Goal: Task Accomplishment & Management: Complete application form

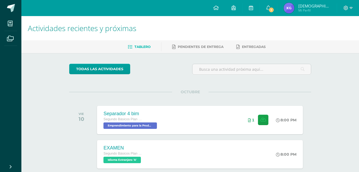
click at [284, 7] on img at bounding box center [289, 8] width 11 height 11
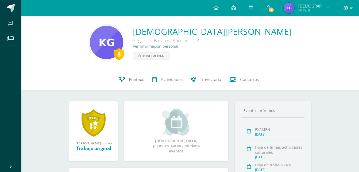
click at [119, 77] on icon at bounding box center [122, 80] width 6 height 6
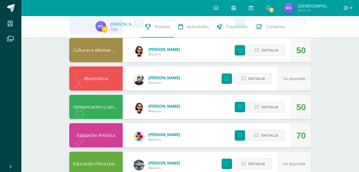
scroll to position [203, 0]
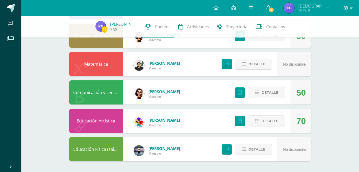
click at [272, 12] on span "1" at bounding box center [272, 10] width 6 height 6
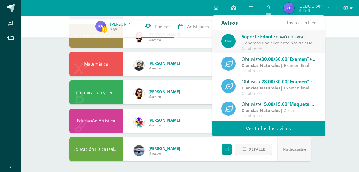
click at [308, 43] on div "¡Tenemos una excelente noticia!: Hemos lanzado Edoo Finance, el nuevo módulo qu…" at bounding box center [279, 43] width 74 height 6
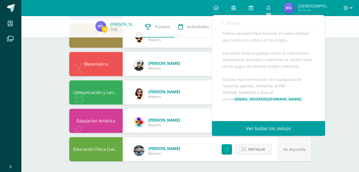
scroll to position [52, 0]
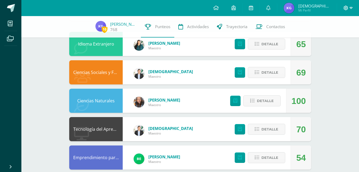
click at [351, 10] on icon at bounding box center [351, 8] width 3 height 5
click at [335, 35] on span "Cerrar sesión" at bounding box center [334, 36] width 24 height 5
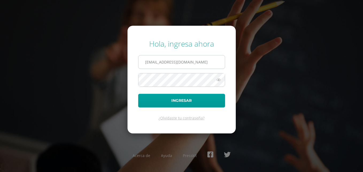
click at [154, 59] on input "2449002@insarycristovive.edu.gt" at bounding box center [182, 61] width 86 height 13
type input "[EMAIL_ADDRESS][DOMAIN_NAME]"
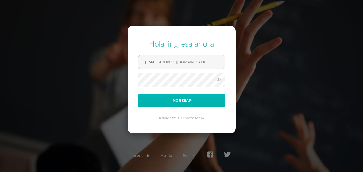
click at [181, 98] on button "Ingresar" at bounding box center [181, 101] width 87 height 14
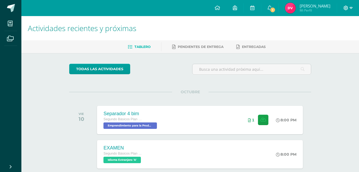
click at [349, 9] on span at bounding box center [348, 8] width 9 height 6
click at [338, 40] on link "Cerrar sesión" at bounding box center [331, 36] width 42 height 8
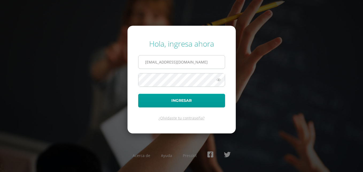
click at [163, 61] on input "[EMAIL_ADDRESS][DOMAIN_NAME]" at bounding box center [182, 61] width 86 height 13
type input "[EMAIL_ADDRESS][DOMAIN_NAME]"
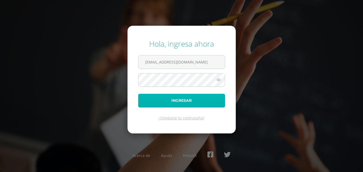
click at [193, 97] on button "Ingresar" at bounding box center [181, 101] width 87 height 14
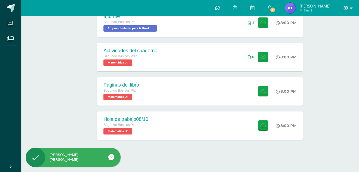
scroll to position [167, 0]
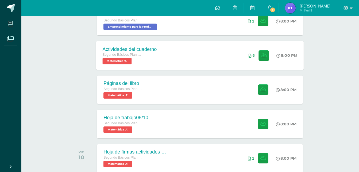
click at [263, 61] on div "6" at bounding box center [258, 55] width 33 height 29
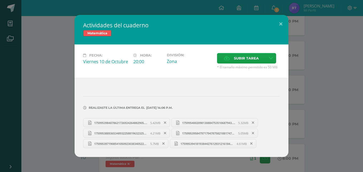
click at [146, 119] on link "1759953984078621726924264882905.jpg 5.42MB" at bounding box center [126, 122] width 87 height 9
click at [211, 144] on span "17599539418193844276129312161840.jpg" at bounding box center [207, 144] width 59 height 4
click at [278, 20] on button at bounding box center [281, 24] width 15 height 18
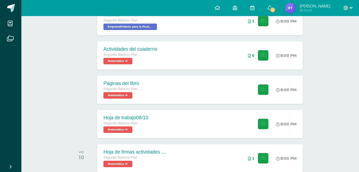
click at [347, 8] on icon at bounding box center [346, 8] width 5 height 5
click at [325, 35] on span "Cerrar sesión" at bounding box center [334, 36] width 24 height 5
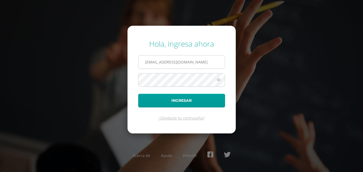
click at [179, 63] on input "[EMAIL_ADDRESS][DOMAIN_NAME]" at bounding box center [182, 61] width 86 height 13
type input "[EMAIL_ADDRESS][DOMAIN_NAME]"
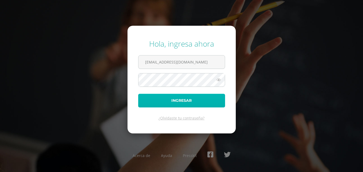
click at [163, 104] on button "Ingresar" at bounding box center [181, 101] width 87 height 14
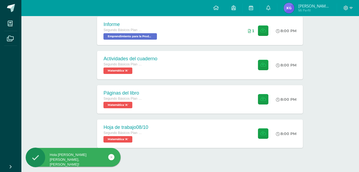
scroll to position [158, 0]
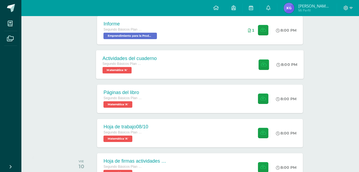
click at [261, 57] on div at bounding box center [263, 64] width 26 height 29
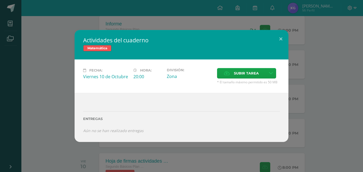
click at [257, 67] on div "Fecha: Viernes 10 de Octubre Hora: 20:00 División: Zona Subir tarea Cancelar" at bounding box center [182, 75] width 214 height 33
click at [255, 71] on span "Subir tarea" at bounding box center [246, 73] width 25 height 10
click at [0, 0] on input "Subir tarea" at bounding box center [0, 0] width 0 height 0
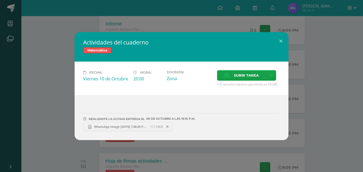
click at [145, 126] on span "WhatsApp Image 2025-10-09 at 7.08.05 PM.jpeg" at bounding box center [121, 126] width 59 height 4
click at [229, 74] on icon at bounding box center [227, 75] width 6 height 3
click at [0, 0] on input "Subir tarea" at bounding box center [0, 0] width 0 height 0
click at [195, 123] on link "WhatsApp Image 2025-10-09 at 7.08.23 PM.jpeg 132.31KB" at bounding box center [218, 126] width 89 height 9
click at [245, 73] on span "Subir tarea" at bounding box center [246, 75] width 25 height 10
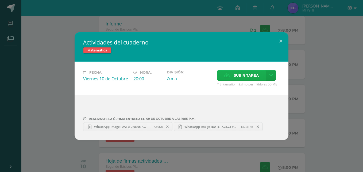
click at [0, 0] on input "Subir tarea" at bounding box center [0, 0] width 0 height 0
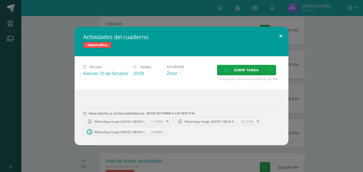
click at [280, 32] on button at bounding box center [281, 36] width 15 height 18
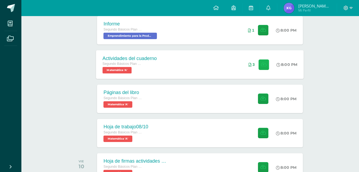
click at [262, 60] on button at bounding box center [264, 64] width 10 height 10
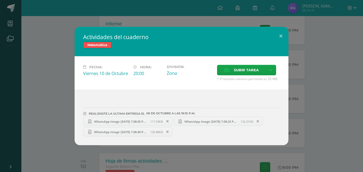
click at [151, 130] on span "126.88KB" at bounding box center [156, 132] width 13 height 4
click at [231, 74] on label "Subir tarea" at bounding box center [241, 70] width 49 height 10
click at [0, 0] on input "Subir tarea" at bounding box center [0, 0] width 0 height 0
click at [186, 131] on span "WhatsApp Image 2025-10-09 at 7.13.11 PM.jpeg" at bounding box center [211, 132] width 59 height 4
click at [251, 65] on span "Subir tarea" at bounding box center [246, 70] width 25 height 10
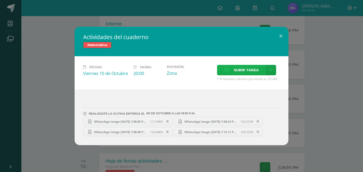
click at [0, 0] on input "Subir tarea" at bounding box center [0, 0] width 0 height 0
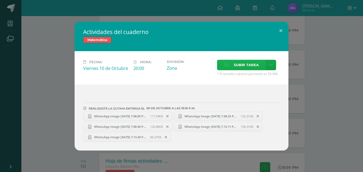
click at [245, 62] on span "Subir tarea" at bounding box center [246, 65] width 25 height 10
click at [0, 0] on input "Subir tarea" at bounding box center [0, 0] width 0 height 0
click at [189, 136] on span "WhatsApp Image 2025-10-09 at 7.13.48 PM.jpeg" at bounding box center [209, 137] width 59 height 4
click at [230, 61] on label "Subir tarea" at bounding box center [241, 65] width 49 height 10
click at [0, 0] on input "Subir tarea" at bounding box center [0, 0] width 0 height 0
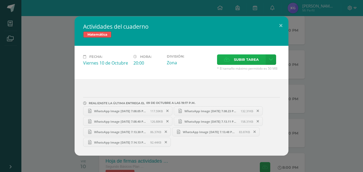
click at [238, 62] on span "Subir tarea" at bounding box center [246, 60] width 25 height 10
click at [0, 0] on input "Subir tarea" at bounding box center [0, 0] width 0 height 0
click at [200, 139] on link "WhatsApp Image 2025-10-09 at 7.14.32 PM.jpeg 129.98KB" at bounding box center [216, 142] width 89 height 9
click at [286, 25] on button at bounding box center [281, 25] width 15 height 18
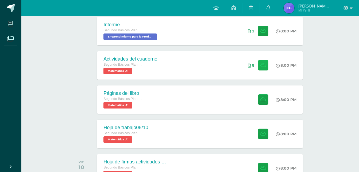
scroll to position [157, 0]
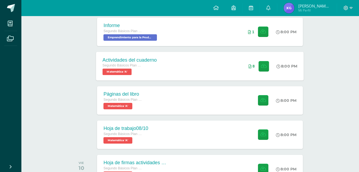
click at [256, 68] on span at bounding box center [262, 66] width 13 height 10
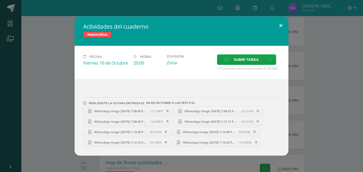
click at [279, 26] on button at bounding box center [281, 25] width 15 height 18
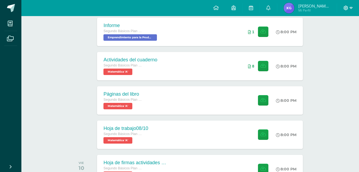
click at [350, 7] on icon at bounding box center [351, 8] width 3 height 5
click at [324, 36] on span "Cerrar sesión" at bounding box center [334, 36] width 24 height 5
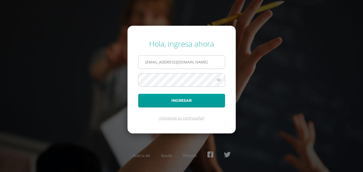
click at [202, 64] on input "2449002@insarycristovive.edu.gt" at bounding box center [182, 61] width 86 height 13
type input "2448802@insarycristovive.edu.gt"
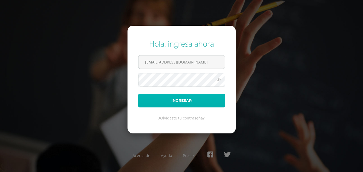
click at [176, 97] on button "Ingresar" at bounding box center [181, 101] width 87 height 14
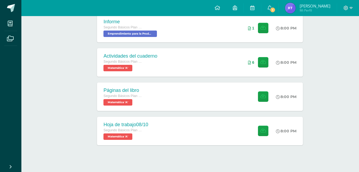
scroll to position [162, 0]
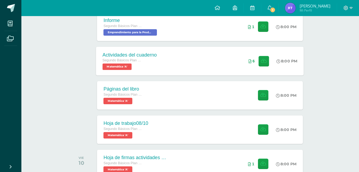
click at [257, 64] on span at bounding box center [262, 61] width 13 height 10
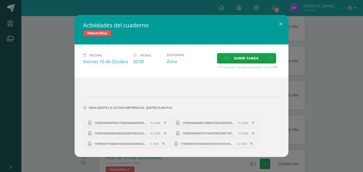
click at [211, 131] on link "17599539584797179478758218817476.jpg 5.05MB" at bounding box center [215, 132] width 87 height 9
click at [146, 131] on span "17599538893653489322588196323255.jpg" at bounding box center [121, 133] width 59 height 4
click at [193, 115] on div "Realizaste la última entrega el [DATE] 14:06 p.m." at bounding box center [181, 104] width 197 height 26
click at [150, 122] on span "1759953984078621726924264882905.jpg" at bounding box center [121, 123] width 59 height 4
click at [225, 118] on link "1759954002098130884753510687943.jpg 5.32MB" at bounding box center [215, 122] width 87 height 9
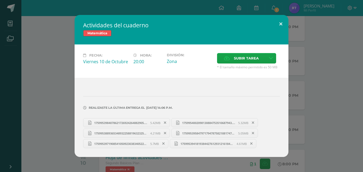
click at [285, 22] on button at bounding box center [281, 24] width 15 height 18
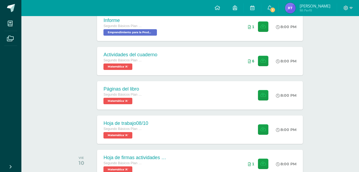
click at [353, 7] on div at bounding box center [348, 8] width 22 height 16
click at [350, 7] on icon at bounding box center [351, 8] width 3 height 2
click at [321, 36] on link "Cerrar sesión" at bounding box center [331, 36] width 42 height 8
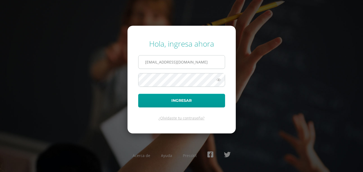
click at [177, 58] on input "[EMAIL_ADDRESS][DOMAIN_NAME]" at bounding box center [182, 61] width 86 height 13
type input "[EMAIL_ADDRESS][DOMAIN_NAME]"
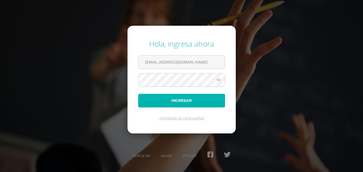
click at [174, 100] on button "Ingresar" at bounding box center [181, 101] width 87 height 14
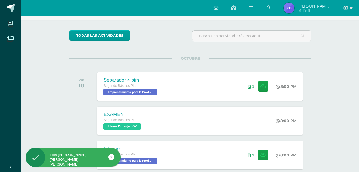
scroll to position [115, 0]
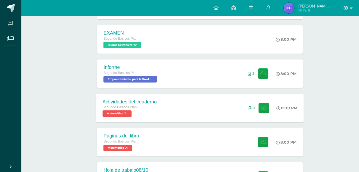
click at [257, 110] on span at bounding box center [262, 107] width 13 height 10
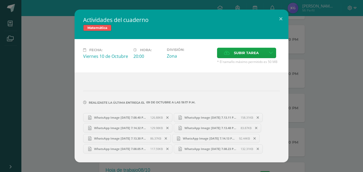
click at [151, 136] on span "86.37KB" at bounding box center [155, 138] width 11 height 4
click at [146, 125] on link "WhatsApp Image [DATE] 7.14.32 PM.jpeg 129.98KB" at bounding box center [127, 127] width 89 height 9
click at [150, 126] on span "129.98KB" at bounding box center [156, 128] width 13 height 4
click at [156, 127] on span "129.98KB" at bounding box center [156, 128] width 13 height 4
click at [169, 127] on icon at bounding box center [167, 128] width 2 height 4
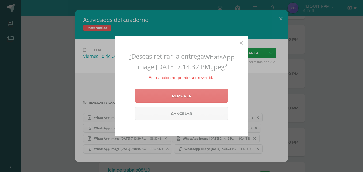
click at [177, 96] on link "Remover" at bounding box center [182, 95] width 94 height 13
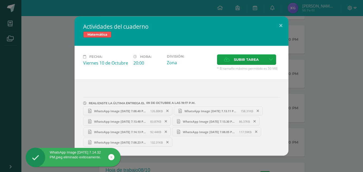
click at [187, 109] on span "WhatsApp Image [DATE] 7.13.11 PM.jpeg" at bounding box center [211, 111] width 59 height 4
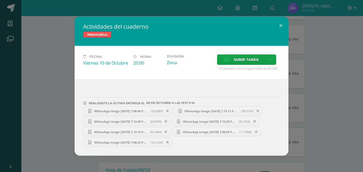
click at [144, 109] on span "WhatsApp Image 2025-10-09 at 7.08.40 PM.jpeg" at bounding box center [121, 111] width 59 height 4
click at [170, 108] on span at bounding box center [167, 111] width 9 height 6
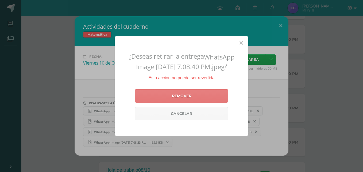
click at [181, 93] on link "Remover" at bounding box center [182, 95] width 94 height 13
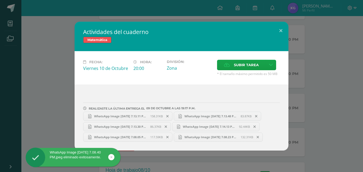
click at [256, 114] on span at bounding box center [256, 116] width 9 height 6
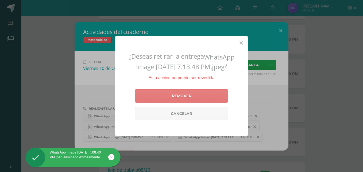
click at [208, 93] on link "Remover" at bounding box center [182, 95] width 94 height 13
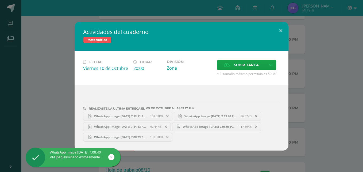
click at [148, 112] on link "WhatsApp Image 2025-10-09 at 7.13.11 PM.jpeg 158.31KB" at bounding box center [127, 116] width 89 height 9
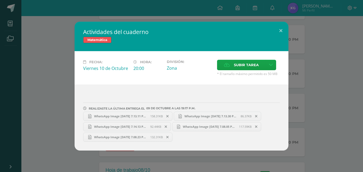
click at [171, 115] on span at bounding box center [167, 116] width 9 height 6
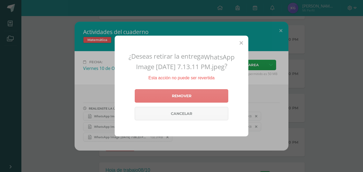
click at [179, 97] on link "Remover" at bounding box center [182, 95] width 94 height 13
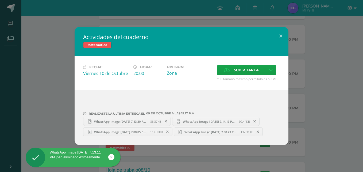
click at [165, 119] on span at bounding box center [166, 121] width 9 height 6
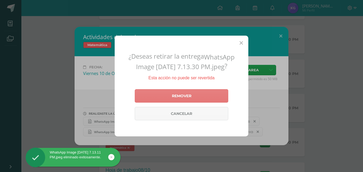
click at [169, 97] on link "Remover" at bounding box center [182, 95] width 94 height 13
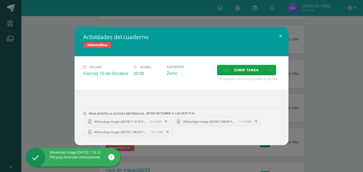
click at [170, 130] on span at bounding box center [167, 132] width 9 height 6
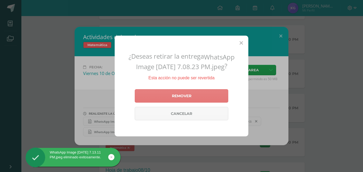
click at [170, 95] on link "Remover" at bounding box center [182, 95] width 94 height 13
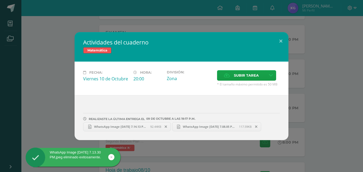
click at [166, 125] on icon at bounding box center [166, 127] width 2 height 4
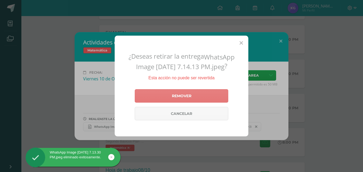
click at [173, 95] on link "Remover" at bounding box center [182, 95] width 94 height 13
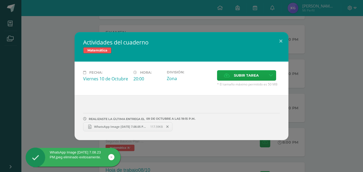
click at [170, 126] on span at bounding box center [167, 127] width 9 height 6
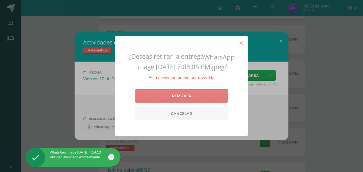
click at [169, 98] on link "Remover" at bounding box center [182, 95] width 94 height 13
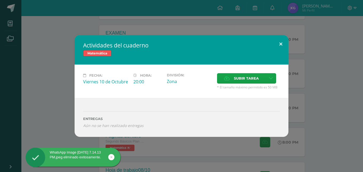
click at [282, 45] on button at bounding box center [281, 44] width 15 height 18
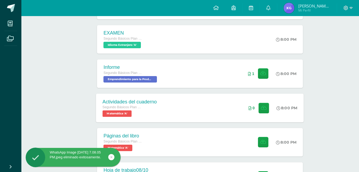
click at [269, 104] on div "0" at bounding box center [258, 107] width 33 height 29
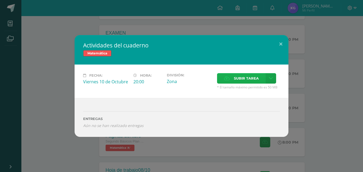
click at [222, 78] on label "Subir tarea" at bounding box center [241, 78] width 49 height 10
click at [0, 0] on input "Subir tarea" at bounding box center [0, 0] width 0 height 0
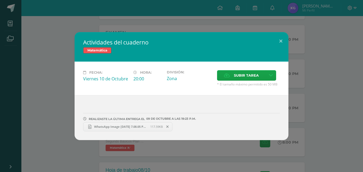
click at [103, 125] on span "WhatsApp Image 2025-10-09 at 7.08.05 PM (1).jpeg" at bounding box center [121, 126] width 59 height 4
click at [241, 78] on span "Subir tarea" at bounding box center [246, 75] width 25 height 10
click at [0, 0] on input "Subir tarea" at bounding box center [0, 0] width 0 height 0
click at [233, 77] on label "Subir tarea" at bounding box center [241, 75] width 49 height 10
click at [0, 0] on input "Subir tarea" at bounding box center [0, 0] width 0 height 0
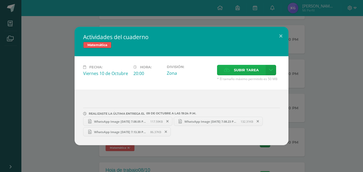
click at [236, 67] on span "Subir tarea" at bounding box center [246, 70] width 25 height 10
click at [0, 0] on input "Subir tarea" at bounding box center [0, 0] width 0 height 0
click at [245, 71] on span "Subir tarea" at bounding box center [246, 70] width 25 height 10
click at [0, 0] on input "Subir tarea" at bounding box center [0, 0] width 0 height 0
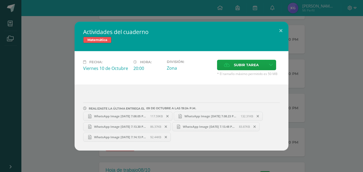
click at [117, 135] on span "WhatsApp Image 2025-10-09 at 7.14.13 PM (1).jpeg" at bounding box center [121, 137] width 59 height 4
click at [278, 29] on button at bounding box center [281, 31] width 15 height 18
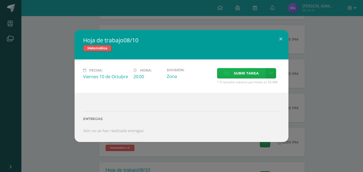
click at [242, 74] on span "Subir tarea" at bounding box center [246, 73] width 25 height 10
click at [0, 0] on input "Subir tarea" at bounding box center [0, 0] width 0 height 0
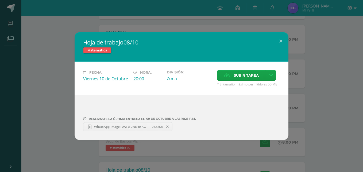
click at [116, 124] on link "WhatsApp Image 2025-10-09 at 7.08.40 PM (1).jpeg 126.88KB" at bounding box center [127, 126] width 89 height 9
click at [227, 77] on icon at bounding box center [227, 75] width 6 height 3
click at [0, 0] on input "Subir tarea" at bounding box center [0, 0] width 0 height 0
click at [226, 75] on icon at bounding box center [227, 75] width 6 height 3
click at [0, 0] on input "Subir tarea" at bounding box center [0, 0] width 0 height 0
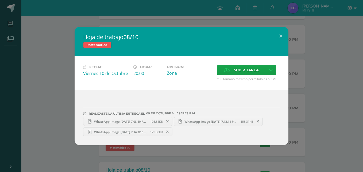
click at [120, 130] on span "WhatsApp Image 2025-10-09 at 7.14.32 PM (1).jpeg" at bounding box center [121, 132] width 59 height 4
click at [283, 34] on button at bounding box center [281, 36] width 15 height 18
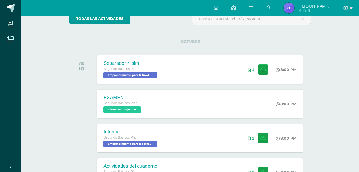
scroll to position [50, 0]
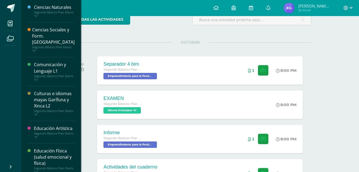
click at [45, 7] on div "Ciencias Naturales" at bounding box center [54, 7] width 41 height 6
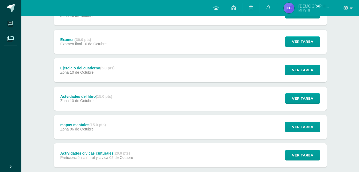
scroll to position [88, 0]
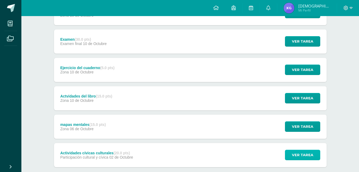
click at [307, 150] on span "Ver tarea" at bounding box center [302, 155] width 21 height 10
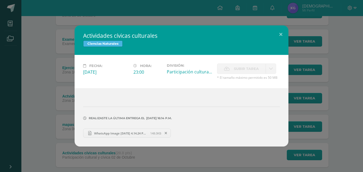
click at [116, 130] on link "WhatsApp Image [DATE] 4.14.24 PM.jpeg 148.0KB" at bounding box center [127, 132] width 88 height 9
click at [278, 33] on button at bounding box center [281, 34] width 15 height 18
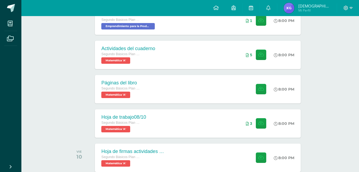
scroll to position [174, 2]
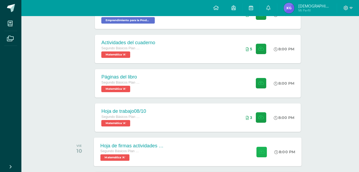
click at [263, 148] on button at bounding box center [262, 151] width 10 height 10
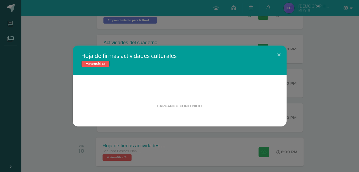
scroll to position [174, 0]
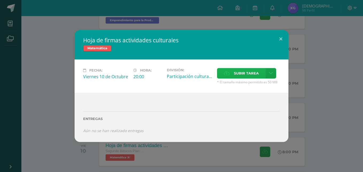
click at [245, 74] on span "Subir tarea" at bounding box center [246, 73] width 25 height 10
click at [0, 0] on input "Subir tarea" at bounding box center [0, 0] width 0 height 0
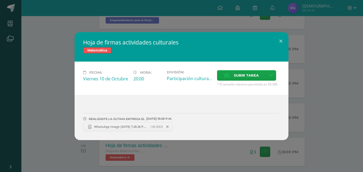
click at [113, 124] on link "WhatsApp Image [DATE] 7.28.36 PM.jpeg 148.00KB" at bounding box center [127, 126] width 89 height 9
click at [277, 37] on button at bounding box center [281, 41] width 15 height 18
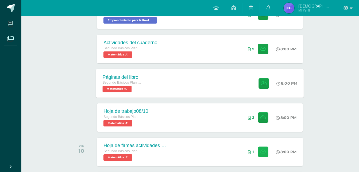
click at [258, 146] on button at bounding box center [263, 151] width 10 height 10
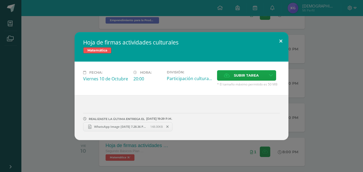
click at [282, 38] on button at bounding box center [281, 41] width 15 height 18
